Goal: Use online tool/utility: Utilize a website feature to perform a specific function

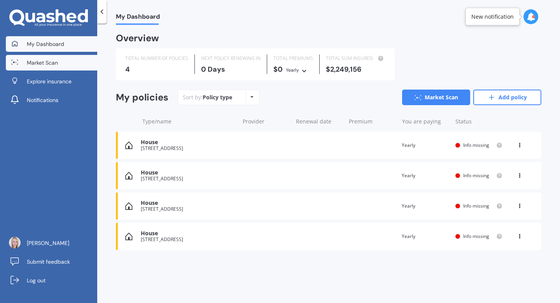
click at [47, 61] on span "Market Scan" at bounding box center [42, 63] width 31 height 8
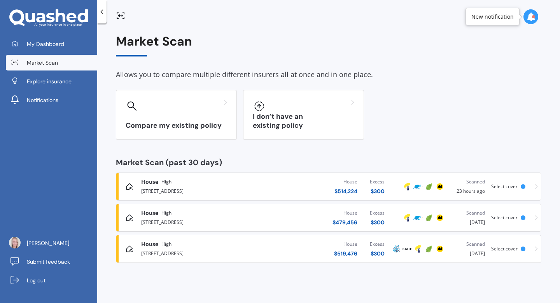
click at [161, 184] on span "High" at bounding box center [166, 182] width 10 height 8
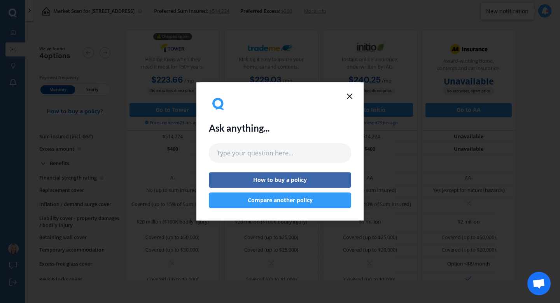
click at [348, 97] on line at bounding box center [349, 96] width 5 height 5
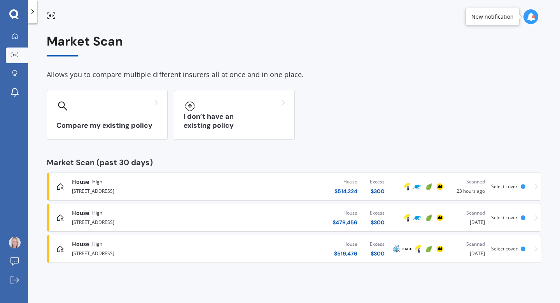
click at [118, 219] on div "[STREET_ADDRESS]" at bounding box center [148, 221] width 152 height 9
